Goal: Information Seeking & Learning: Learn about a topic

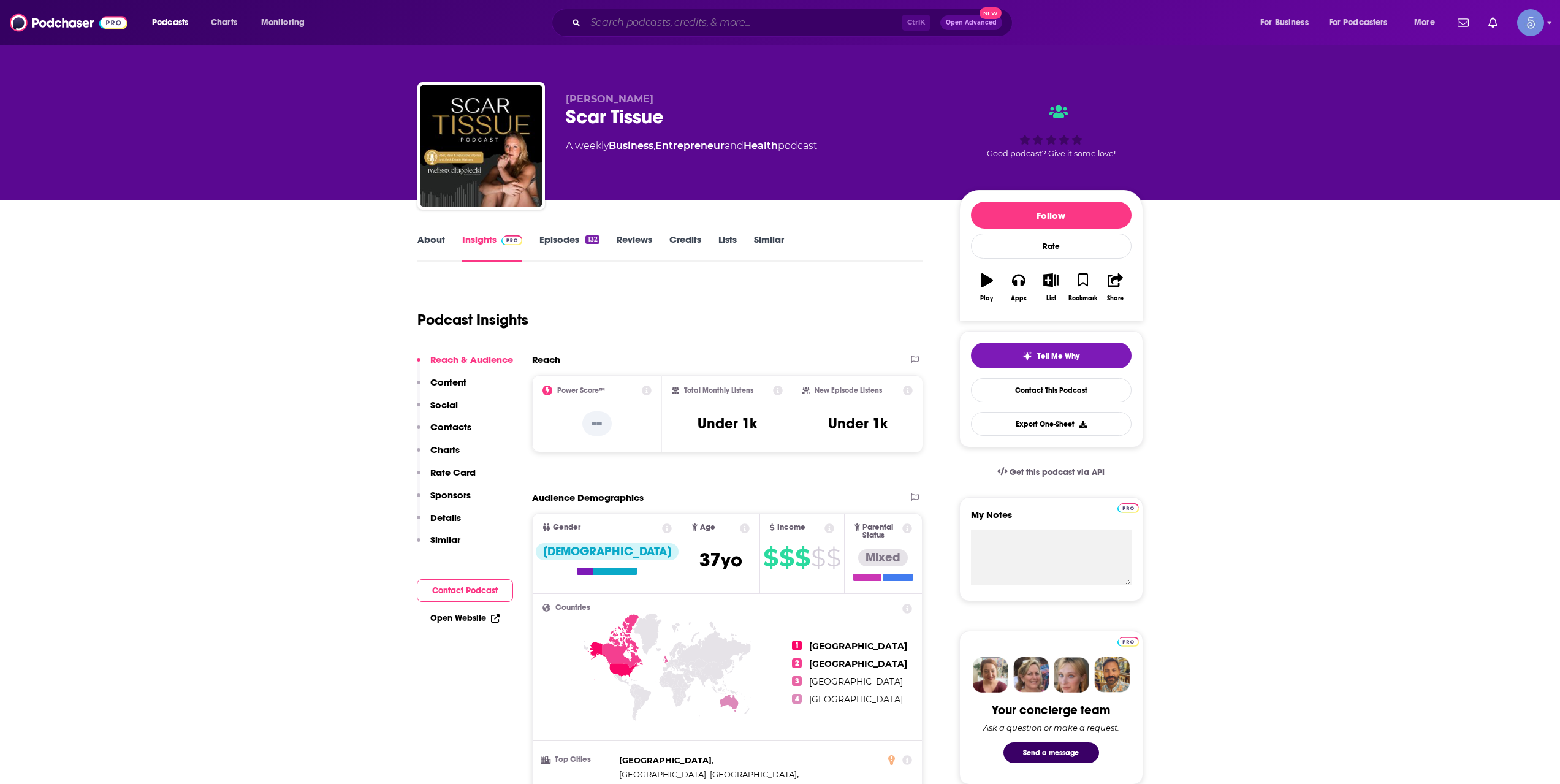
click at [741, 16] on input "Search podcasts, credits, & more..." at bounding box center [744, 22] width 316 height 19
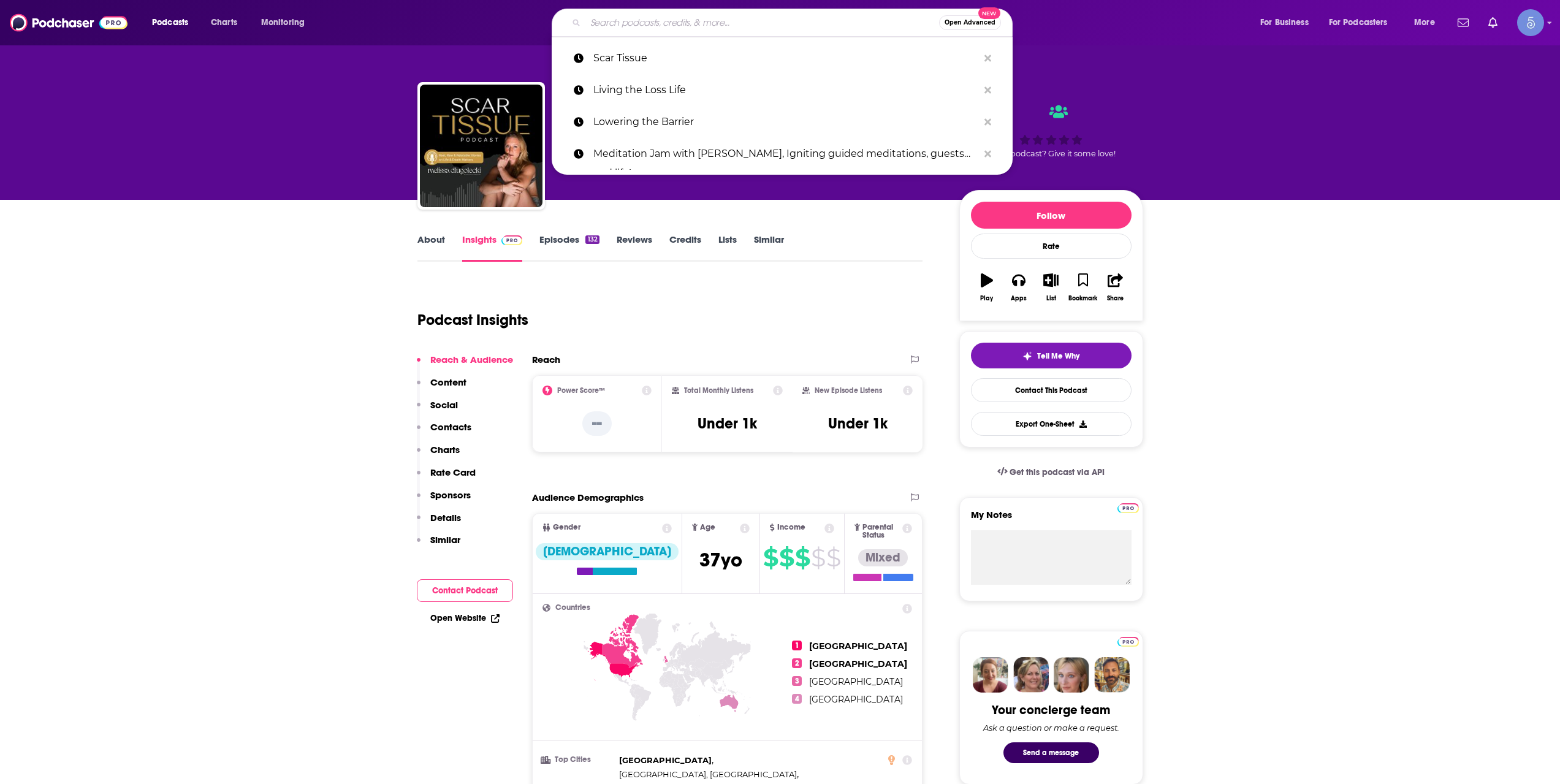
paste input "Confessions of a [DEMOGRAPHIC_DATA] [MEDICAL_DATA]"
type input "Confessions of a [DEMOGRAPHIC_DATA] [MEDICAL_DATA]"
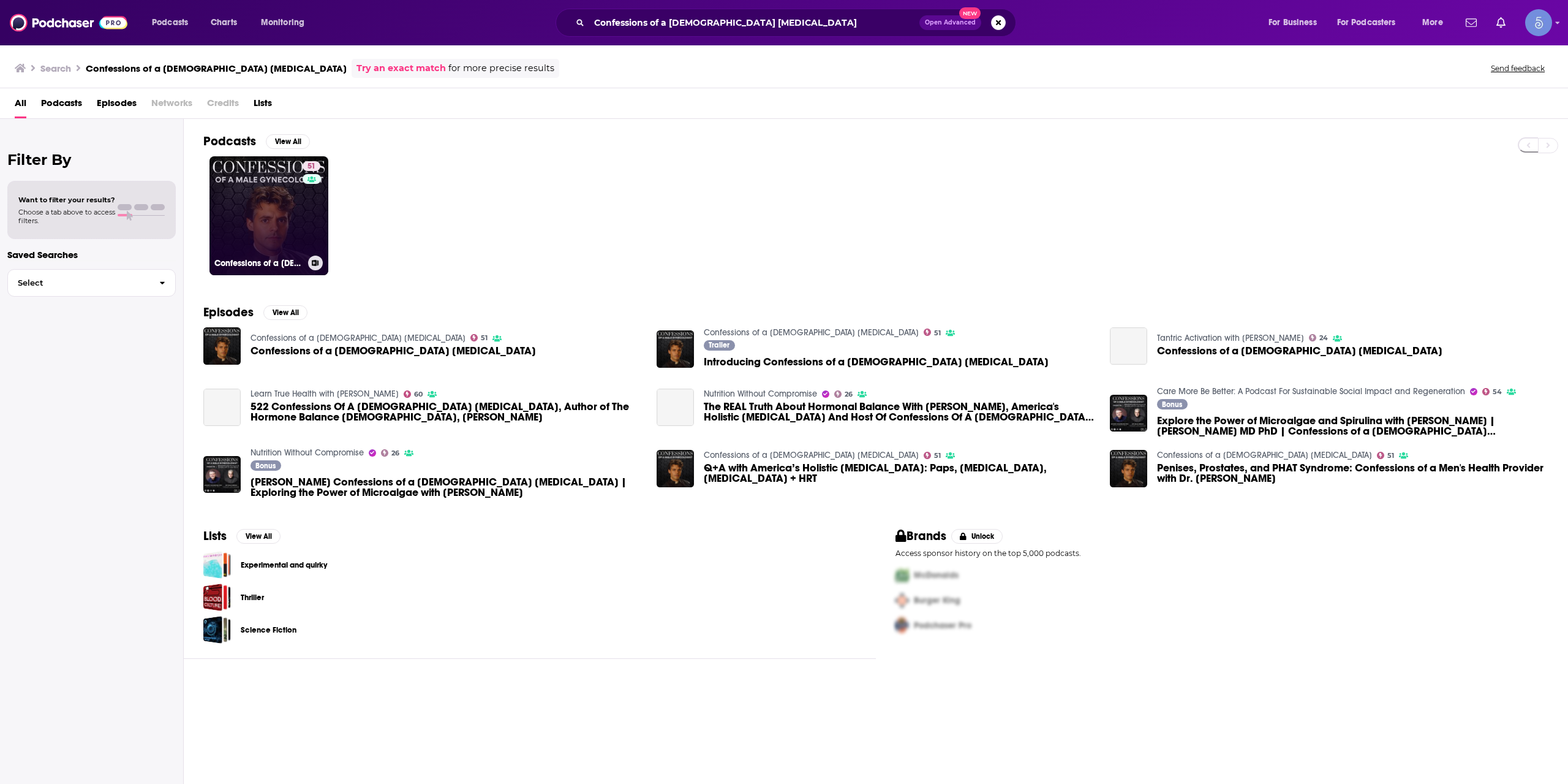
click at [267, 211] on link "51 Confessions of a [DEMOGRAPHIC_DATA] [MEDICAL_DATA]" at bounding box center [268, 215] width 119 height 119
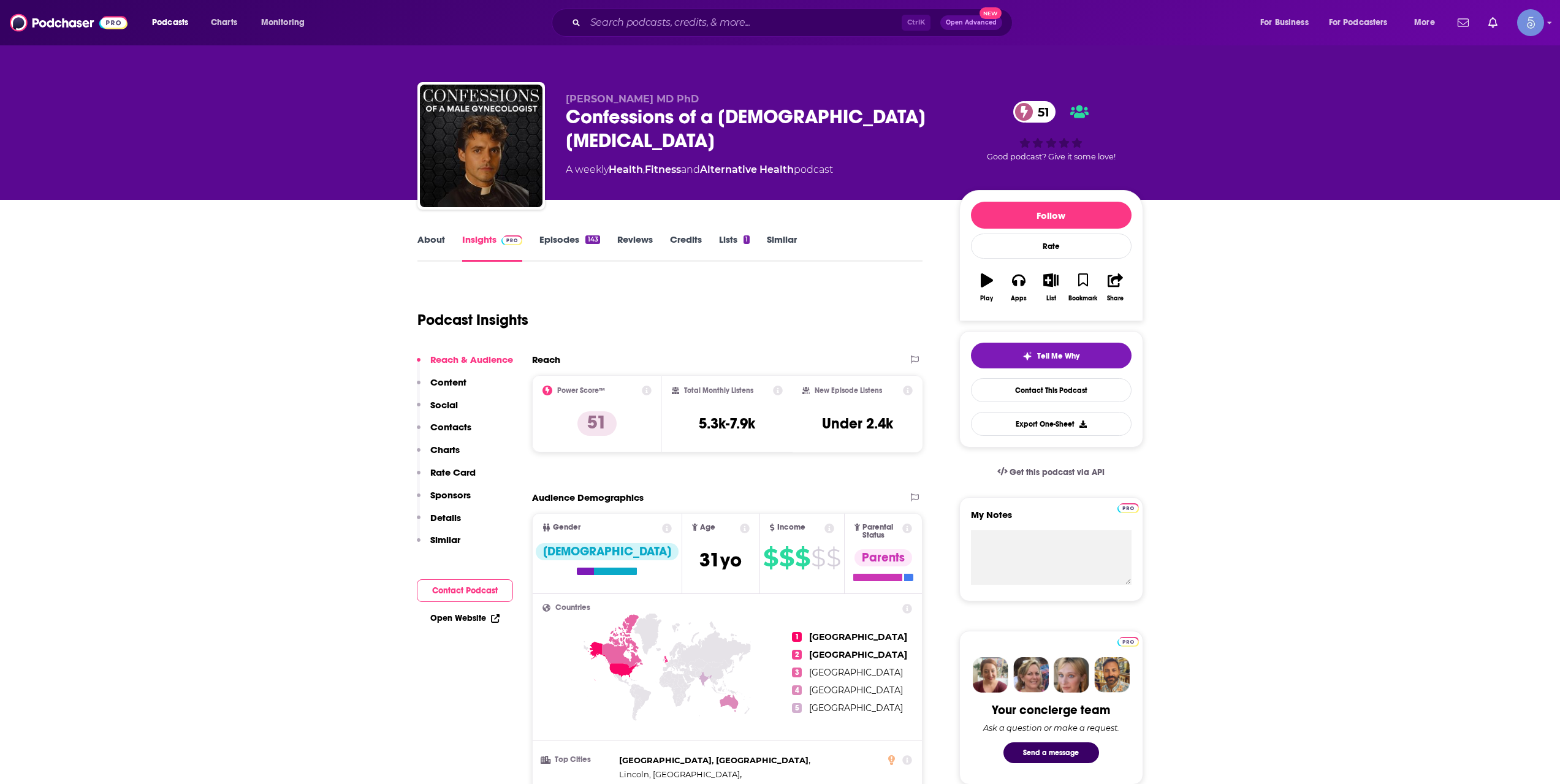
click at [755, 28] on input "Search podcasts, credits, & more..." at bounding box center [744, 22] width 316 height 19
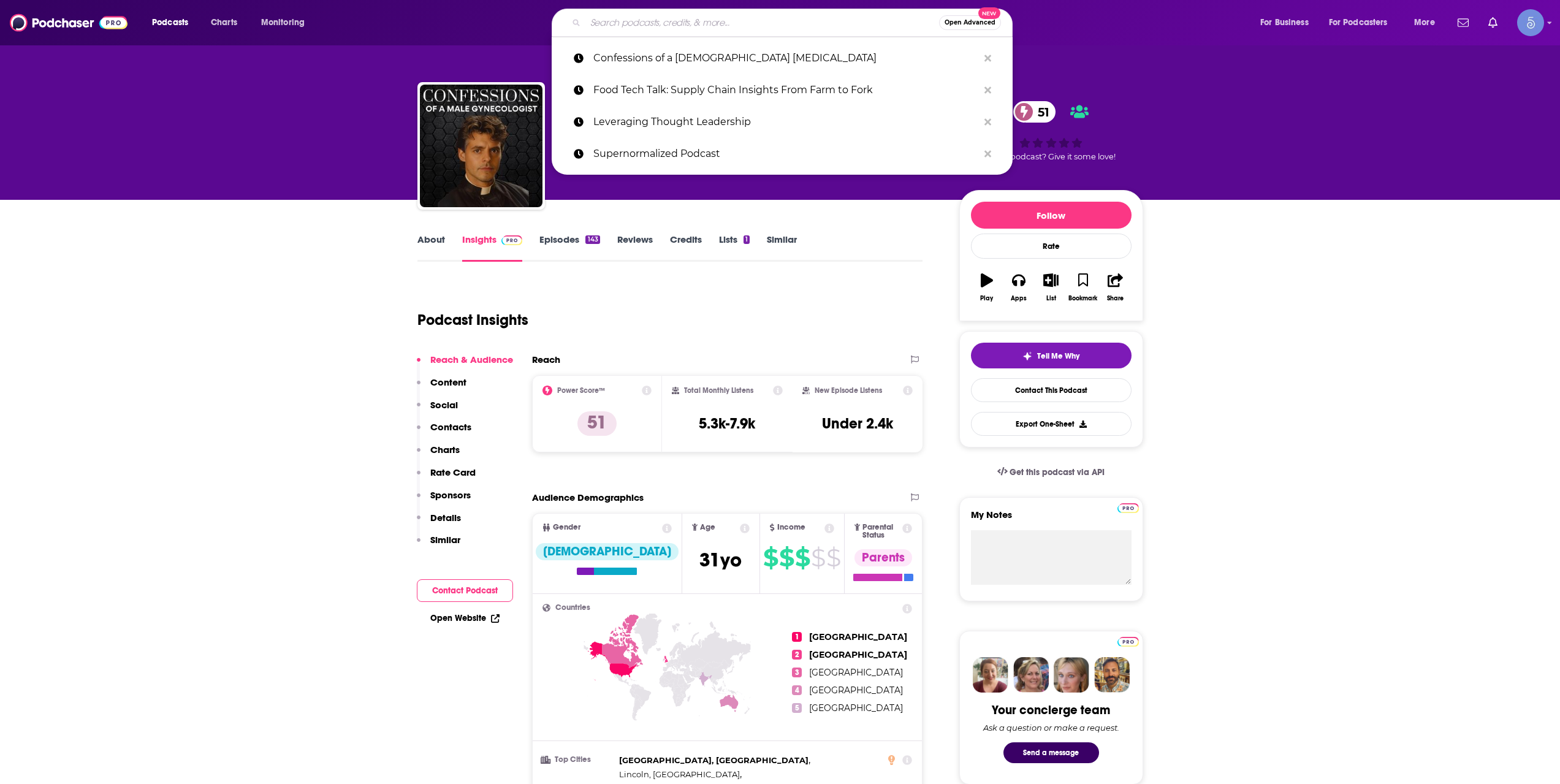
paste input "The Lively Show"
type input "The Lively Show"
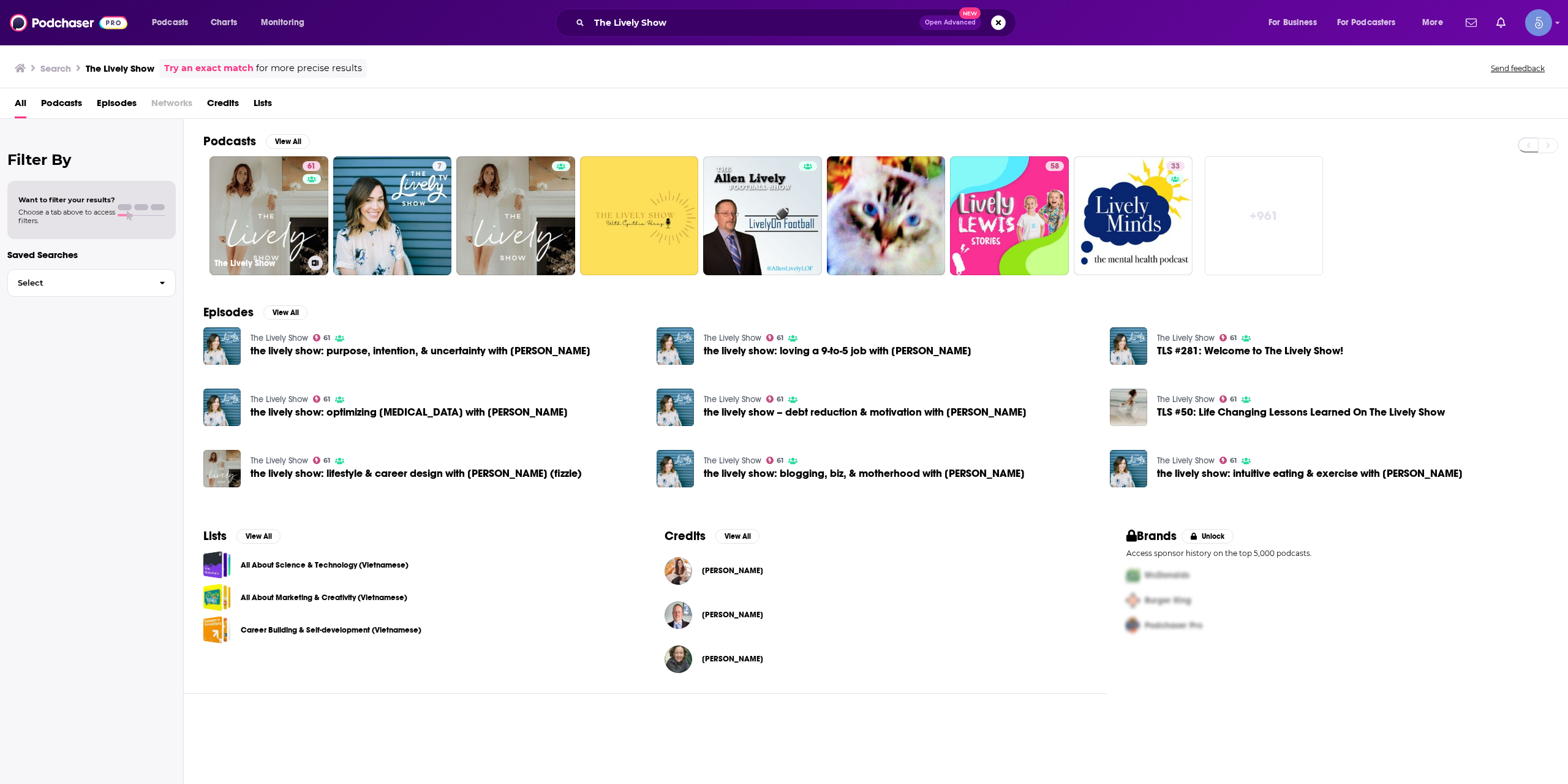
click at [257, 231] on link "61 The Lively Show" at bounding box center [268, 215] width 119 height 119
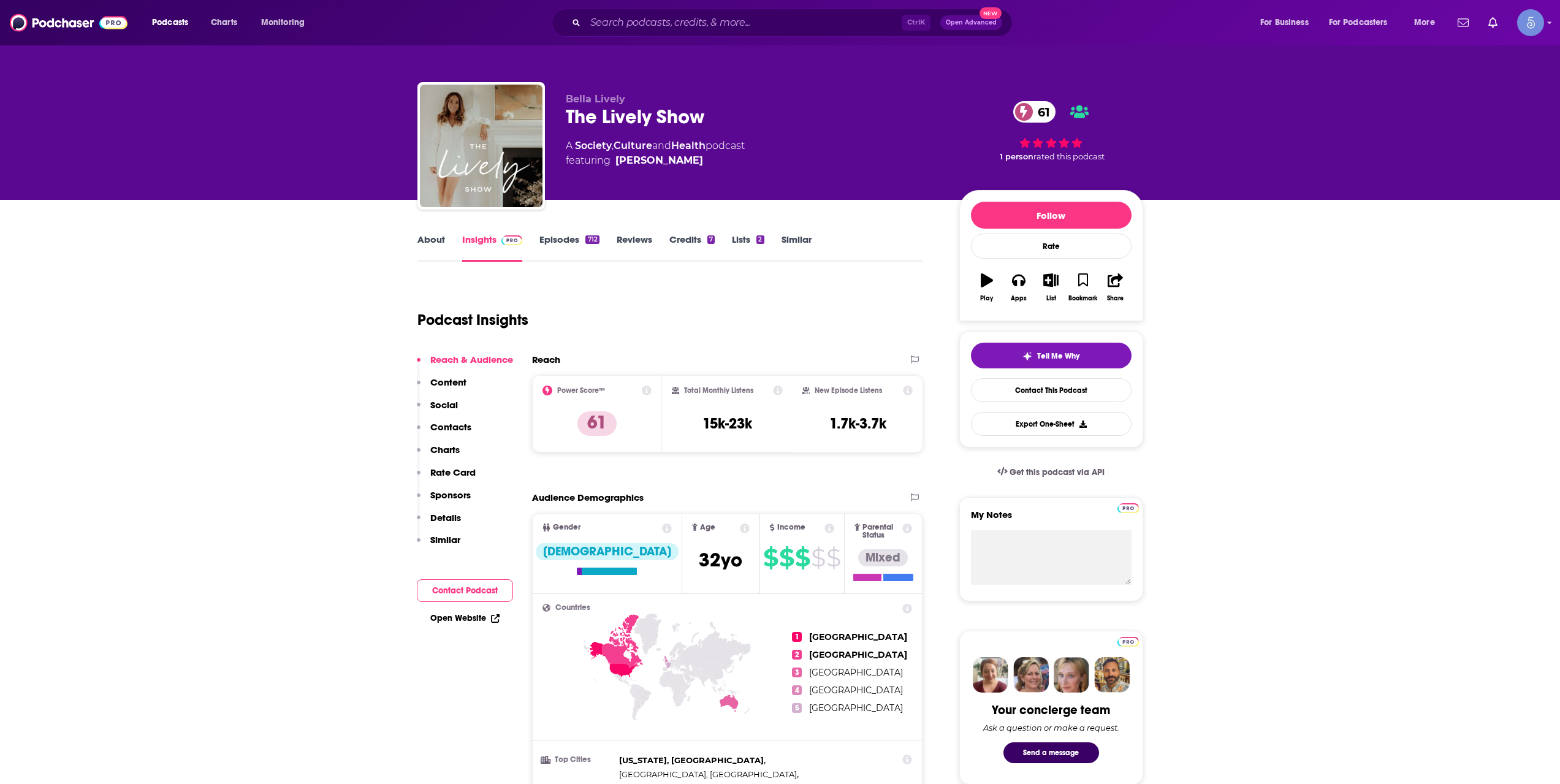
click at [433, 240] on link "About" at bounding box center [431, 247] width 28 height 28
